Goal: Information Seeking & Learning: Check status

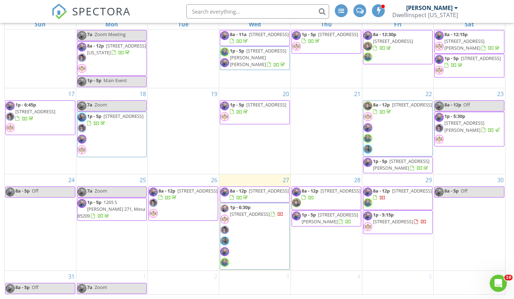
scroll to position [95, 0]
click at [398, 189] on span "20114 W Catalina Dr, Buckeye 85396" at bounding box center [412, 191] width 40 height 6
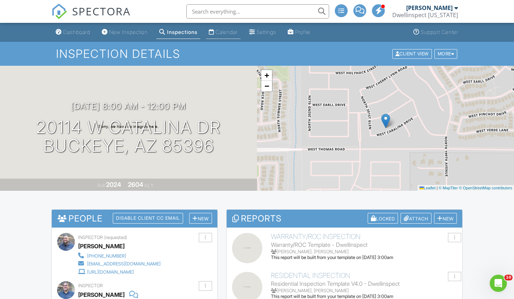
click at [222, 30] on div "Calendar" at bounding box center [227, 32] width 22 height 6
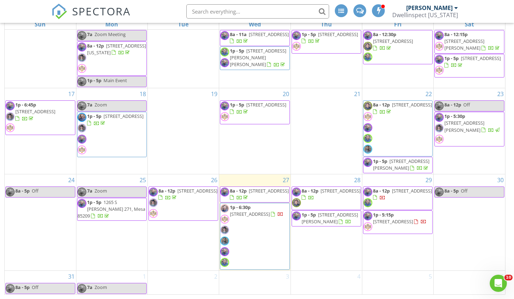
scroll to position [95, 0]
click at [391, 212] on span "1p - 5:15p" at bounding box center [383, 215] width 21 height 6
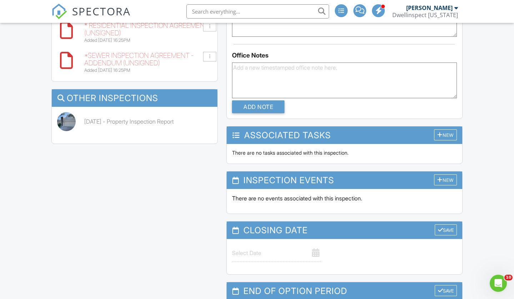
scroll to position [909, 0]
click at [86, 117] on link "04/05/2024 - Property Inspection Report" at bounding box center [129, 121] width 90 height 8
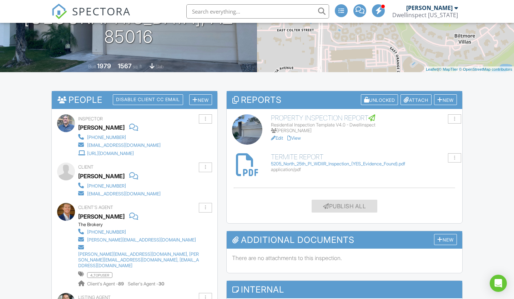
scroll to position [118, 0]
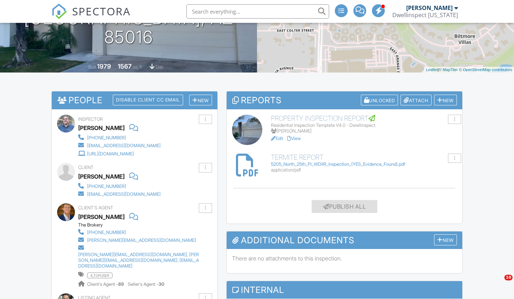
click at [301, 136] on link "View" at bounding box center [294, 138] width 14 height 5
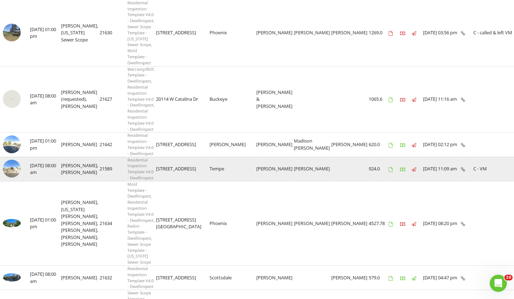
scroll to position [228, 0]
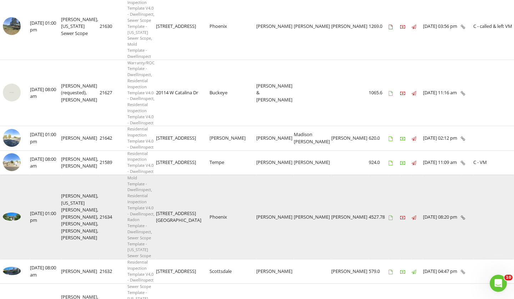
click at [19, 212] on img at bounding box center [12, 216] width 18 height 8
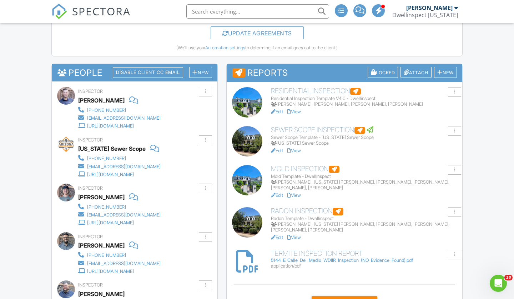
scroll to position [224, 0]
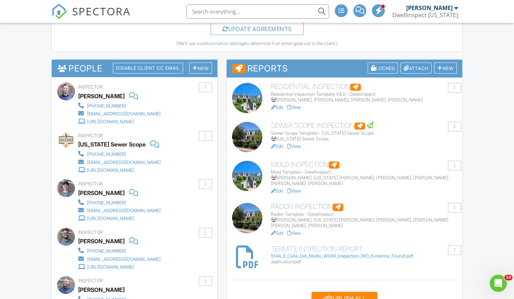
click at [299, 106] on link "View" at bounding box center [294, 107] width 14 height 5
